Goal: Information Seeking & Learning: Learn about a topic

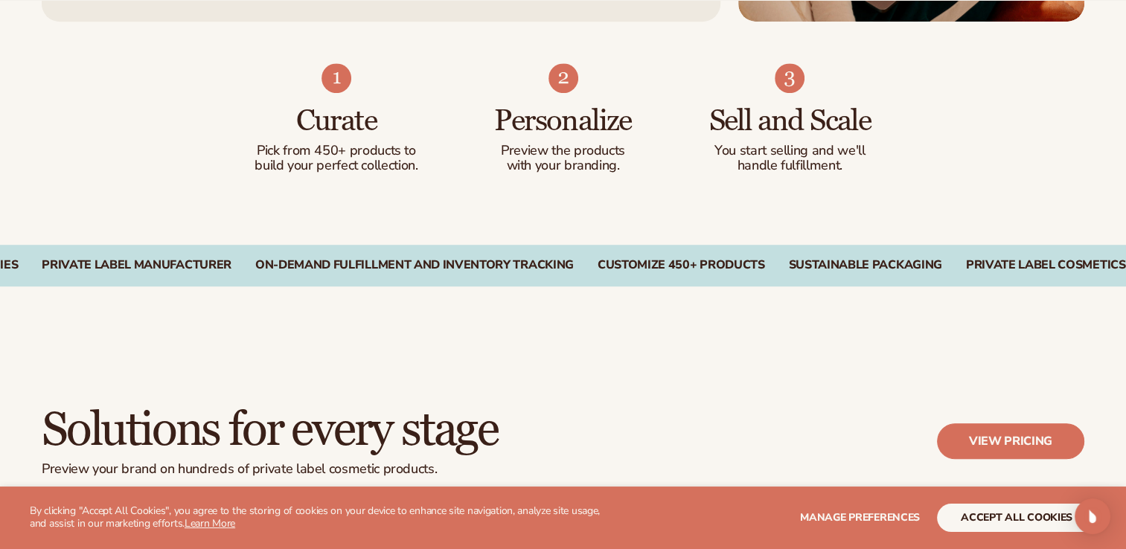
scroll to position [946, 0]
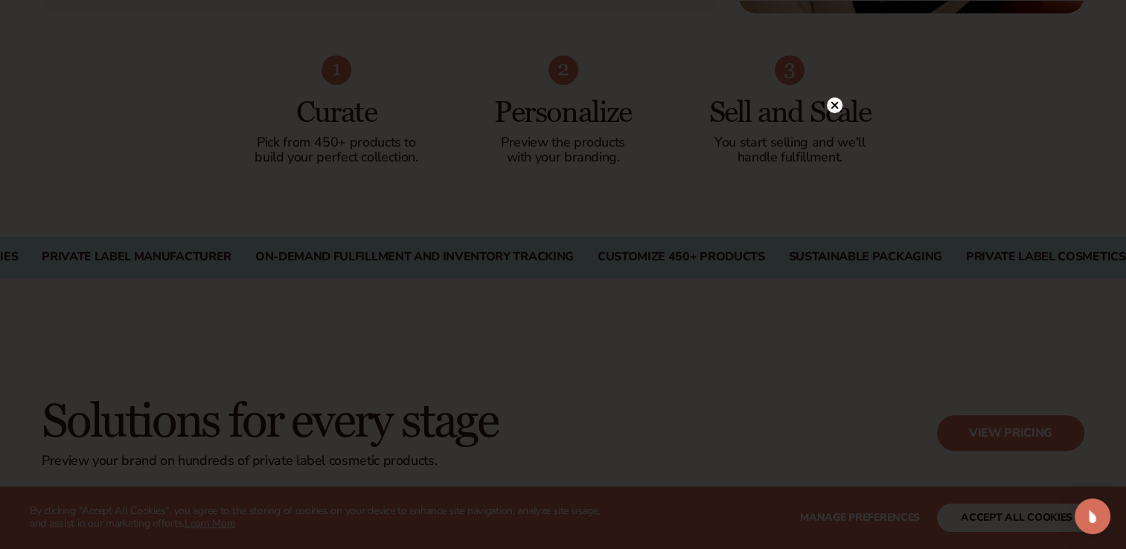
click at [835, 71] on div at bounding box center [563, 274] width 1126 height 549
click at [834, 112] on circle at bounding box center [835, 106] width 16 height 16
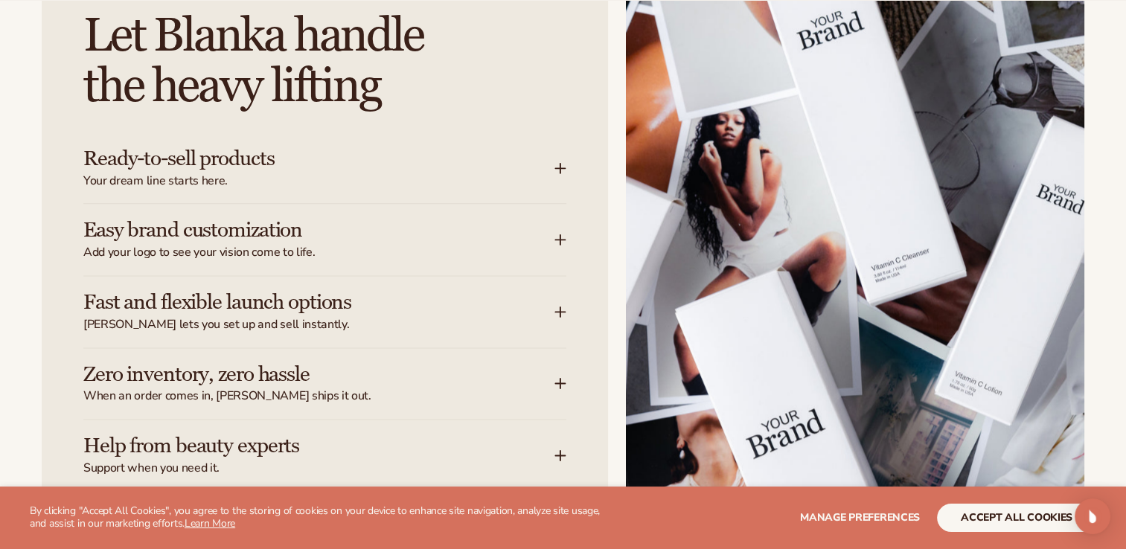
scroll to position [1903, 0]
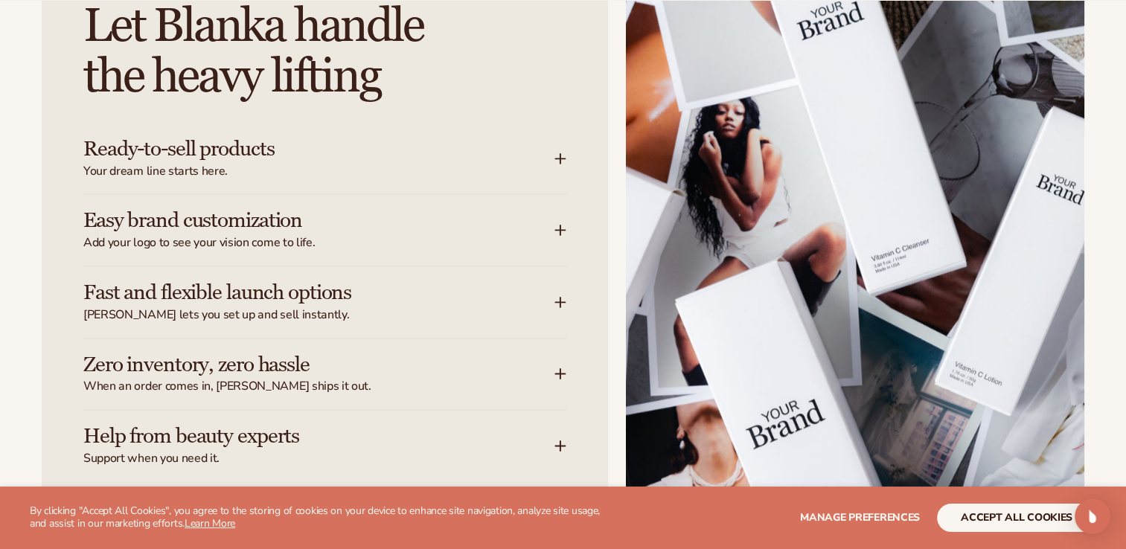
click at [562, 237] on div "Easy brand customization Add your logo to see your vision come to life." at bounding box center [324, 229] width 483 height 71
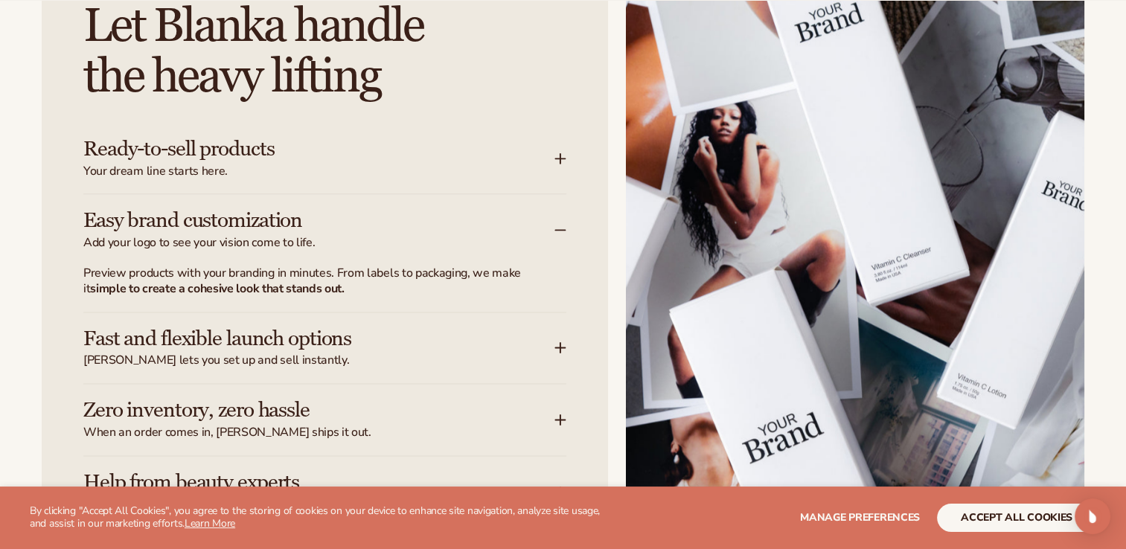
click at [565, 162] on icon at bounding box center [561, 159] width 12 height 12
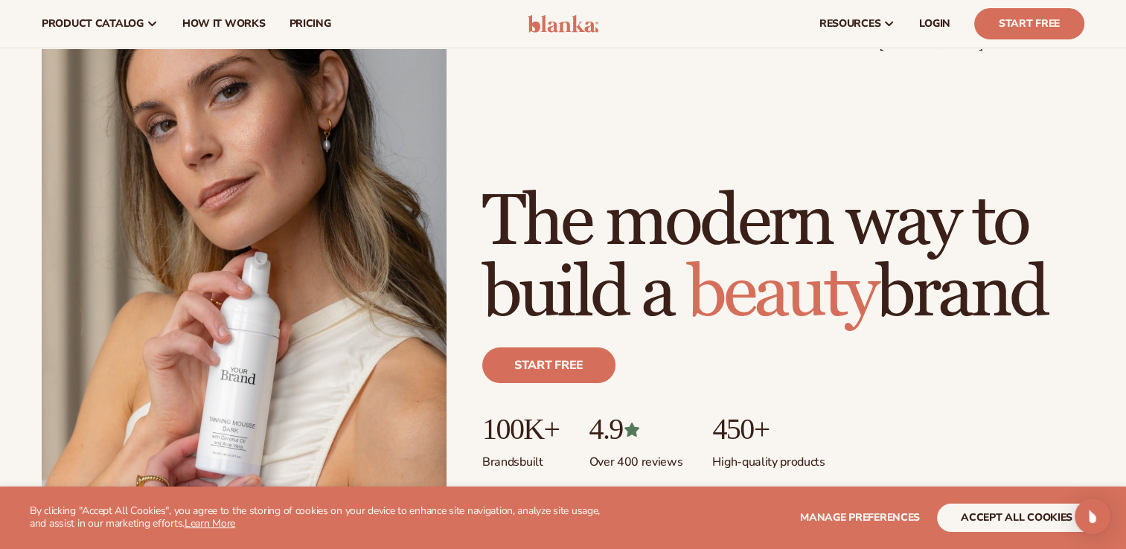
scroll to position [0, 0]
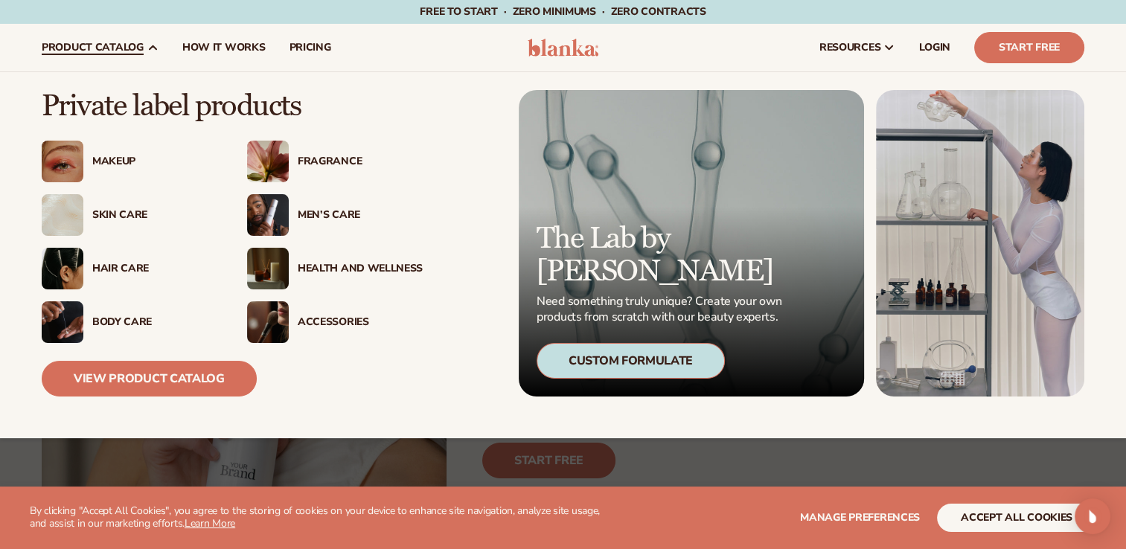
click at [116, 265] on div "Hair Care" at bounding box center [154, 269] width 125 height 13
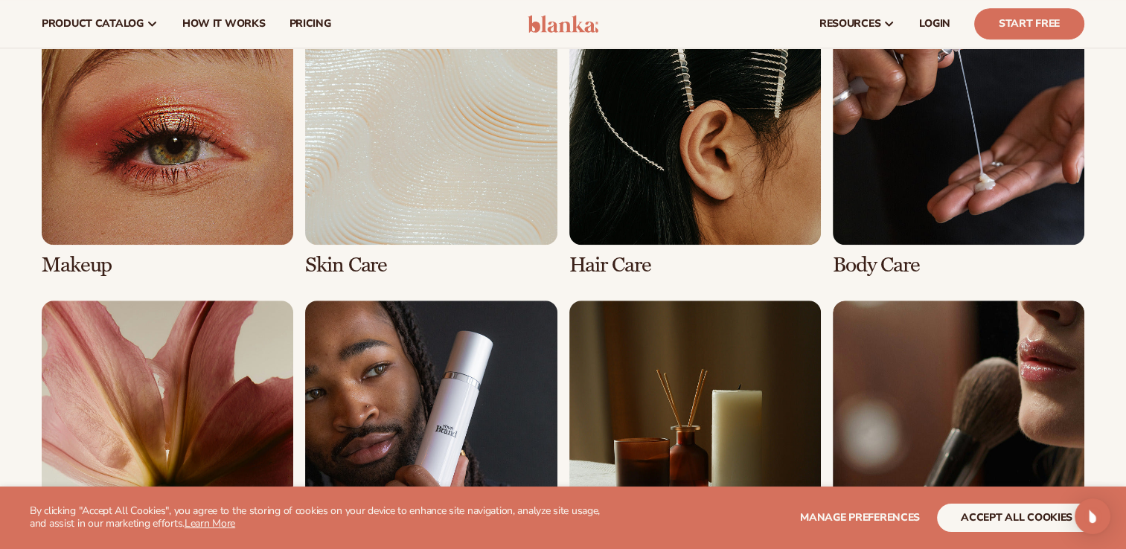
scroll to position [1126, 0]
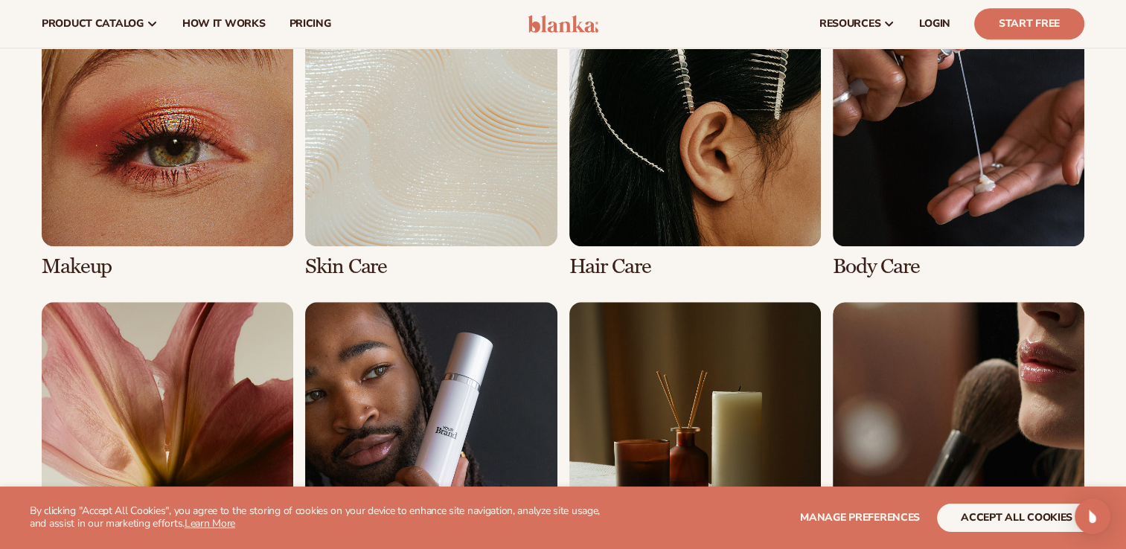
click at [741, 226] on link "3 / 8" at bounding box center [696, 137] width 252 height 284
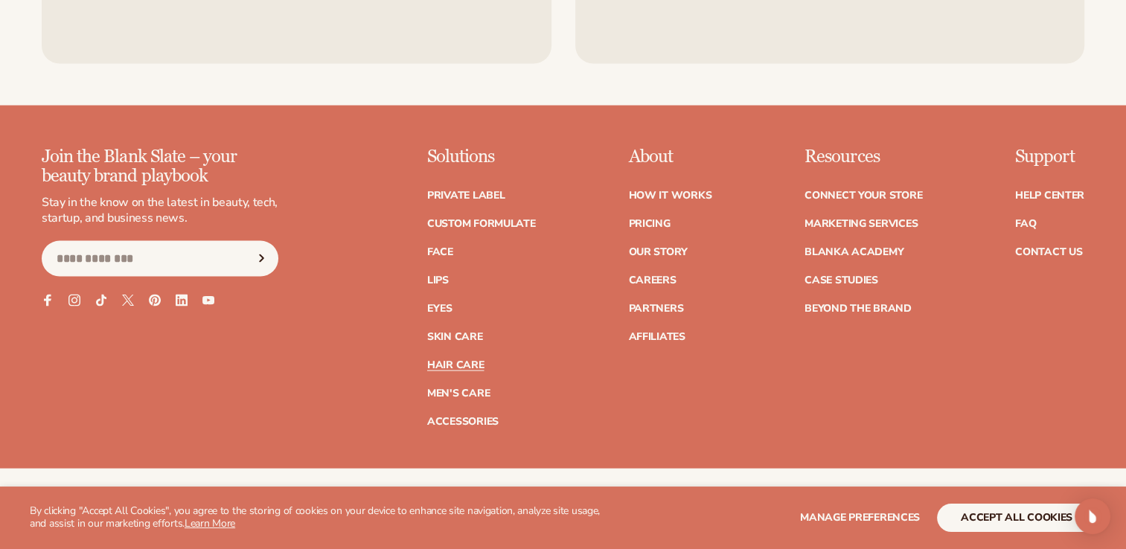
scroll to position [2894, 0]
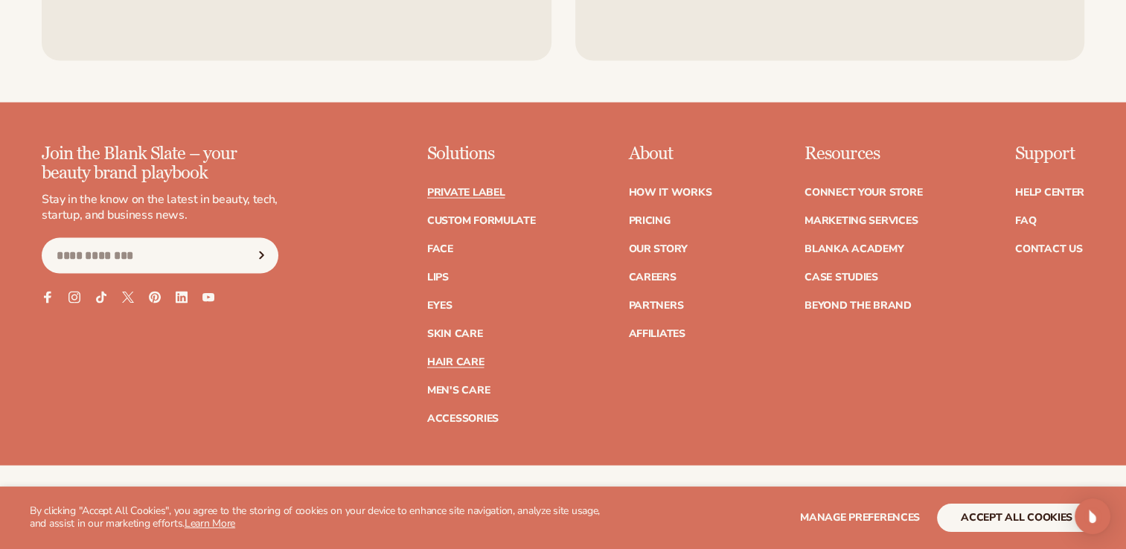
click at [450, 188] on link "Private label" at bounding box center [465, 193] width 77 height 10
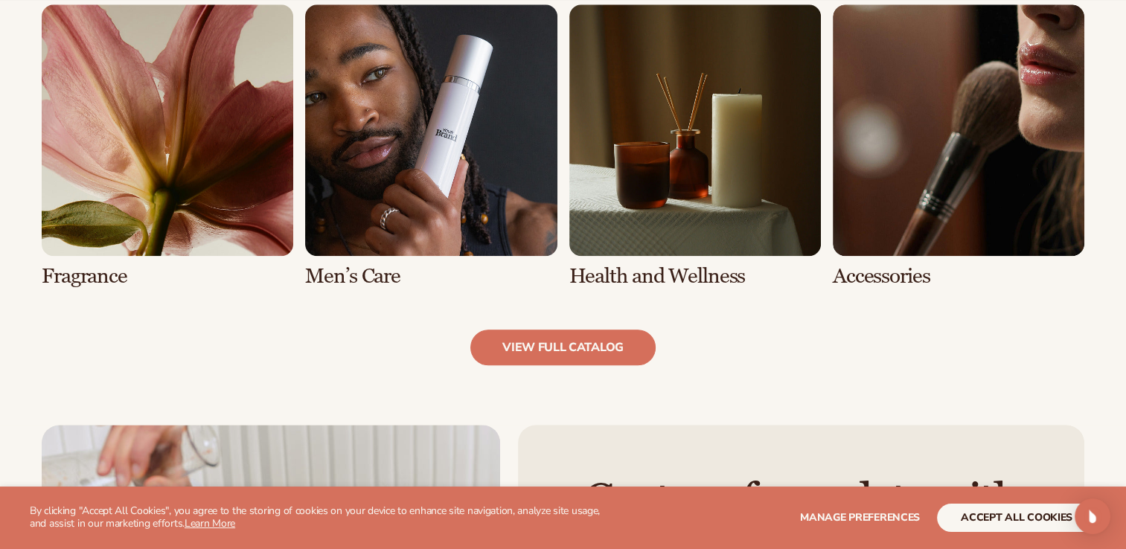
scroll to position [1680, 0]
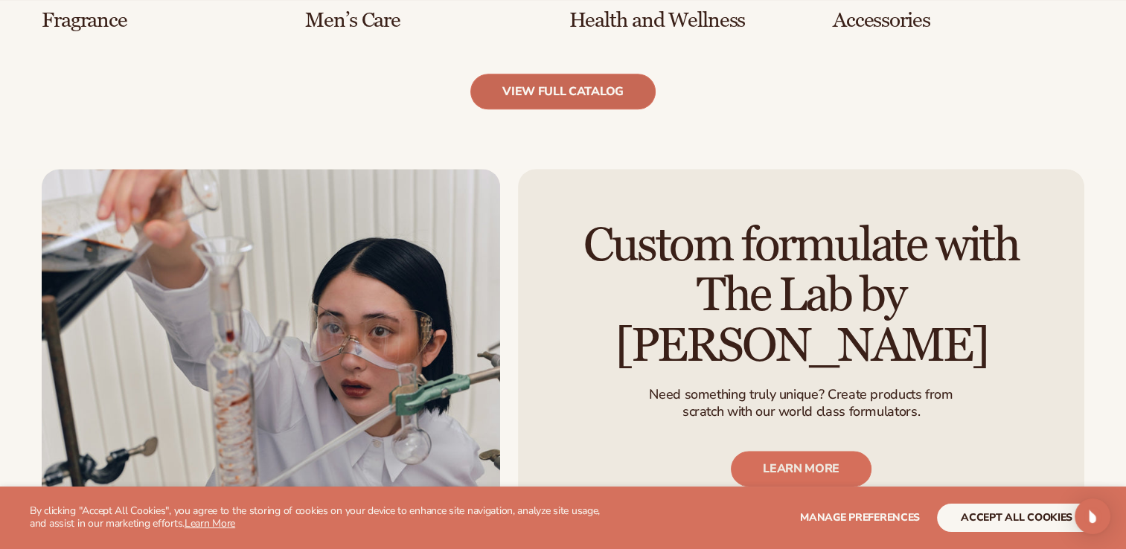
click at [572, 88] on link "view full catalog" at bounding box center [563, 92] width 185 height 36
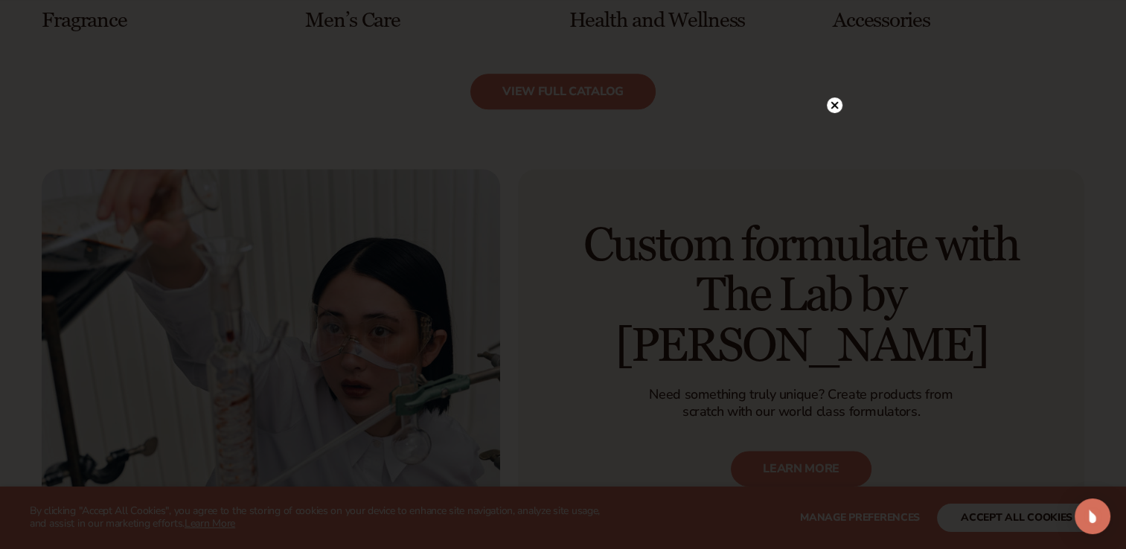
click at [831, 104] on circle at bounding box center [835, 106] width 16 height 16
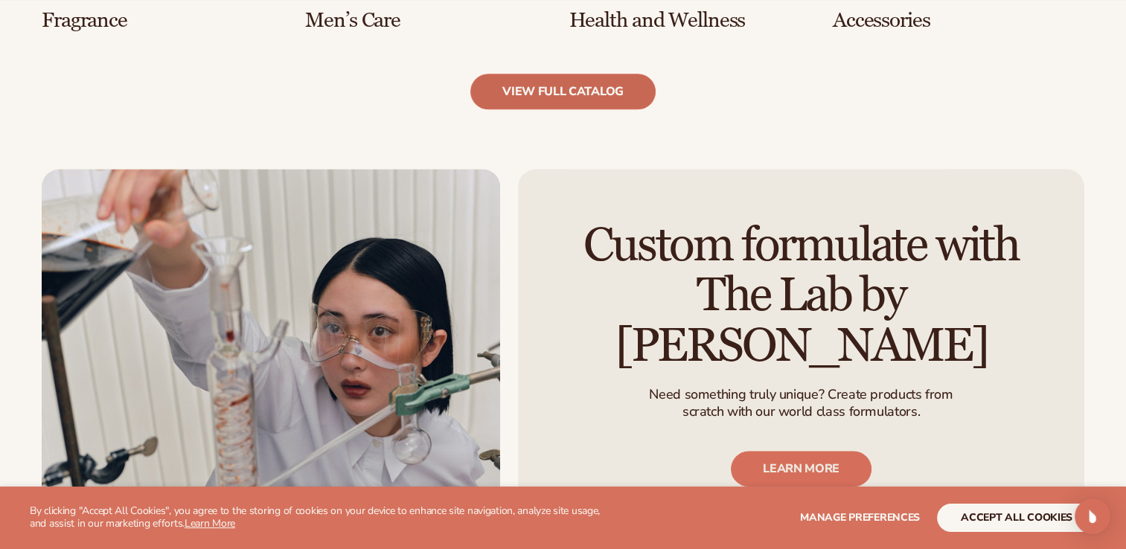
click at [615, 87] on link "view full catalog" at bounding box center [563, 92] width 185 height 36
